Goal: Communication & Community: Ask a question

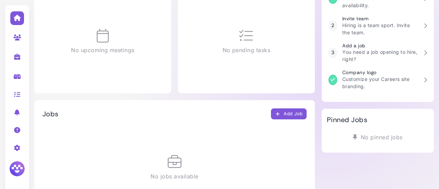
scroll to position [136, 0]
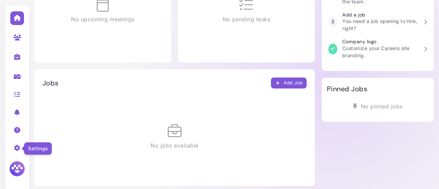
click at [21, 146] on icon at bounding box center [17, 148] width 8 height 6
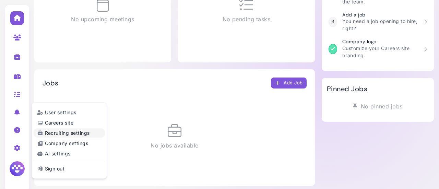
click at [78, 135] on link "Recruiting settings" at bounding box center [69, 132] width 71 height 9
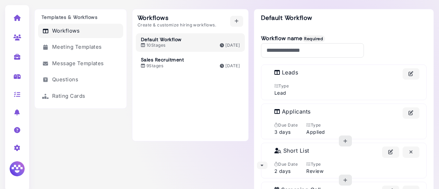
scroll to position [25, 0]
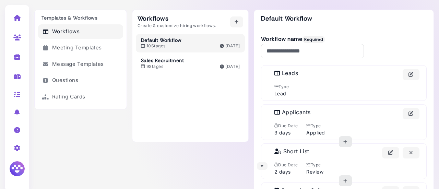
click at [202, 93] on div "Workflows Create & customize hiring workflows. Default Workflow 10 Stages [DATE…" at bounding box center [190, 76] width 116 height 132
click at [75, 76] on link "Questions" at bounding box center [80, 80] width 85 height 15
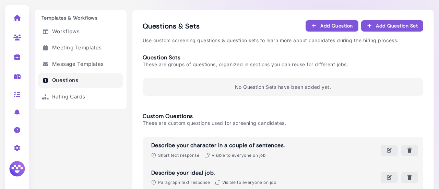
click at [19, 168] on img at bounding box center [17, 169] width 18 height 18
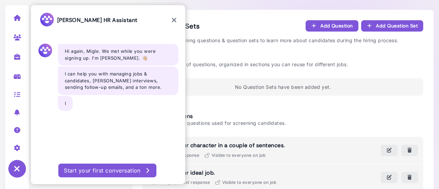
click at [118, 170] on div "Start your first conversation" at bounding box center [107, 170] width 87 height 8
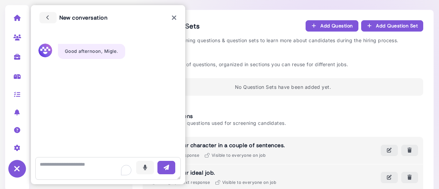
click at [118, 170] on textarea "To enrich screen reader interactions, please activate Accessibility in Grammarl…" at bounding box center [107, 168] width 145 height 23
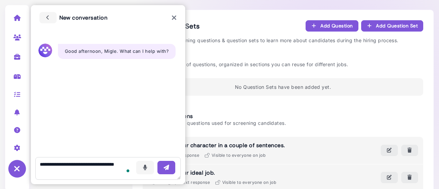
type textarea "**********"
click at [168, 171] on button "button" at bounding box center [166, 167] width 18 height 13
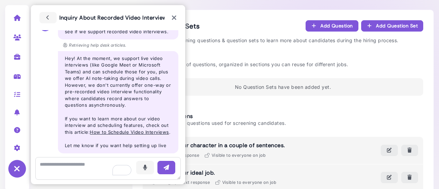
scroll to position [85, 0]
